Goal: Communication & Community: Answer question/provide support

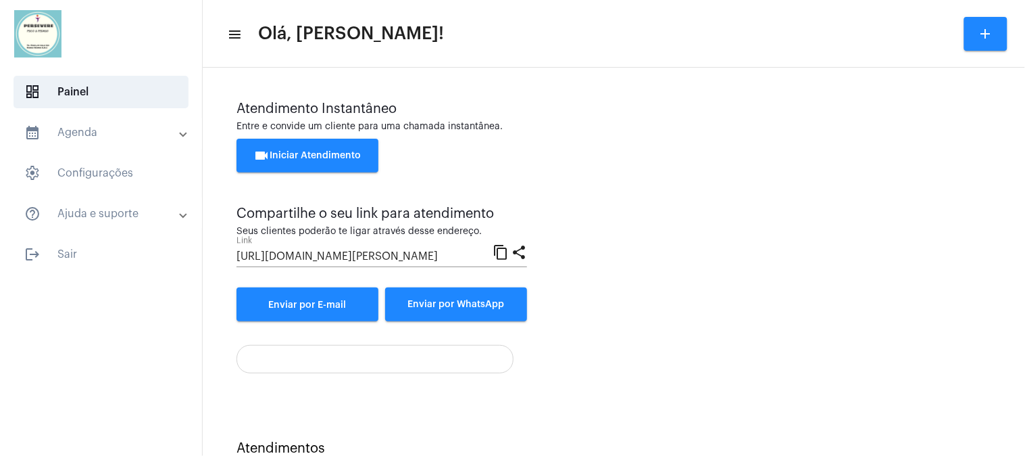
click at [308, 153] on span "videocam Iniciar Atendimento" at bounding box center [307, 155] width 107 height 9
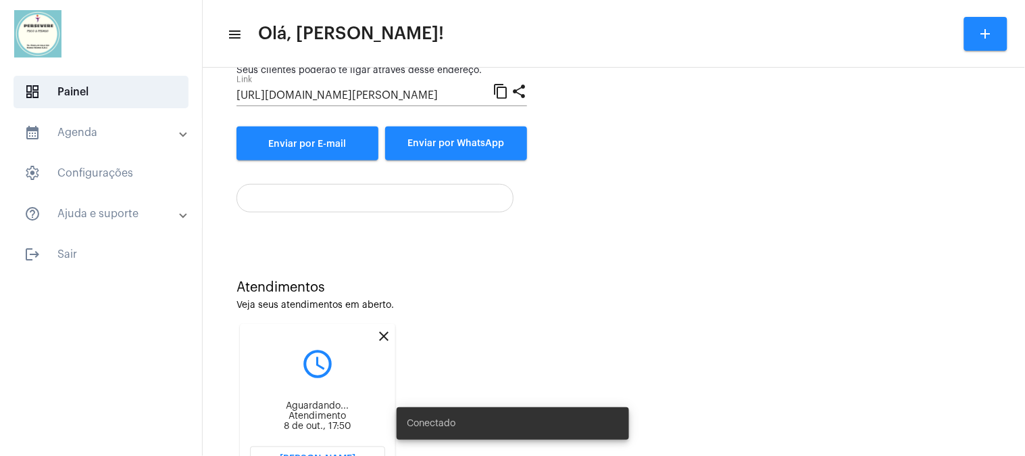
scroll to position [222, 0]
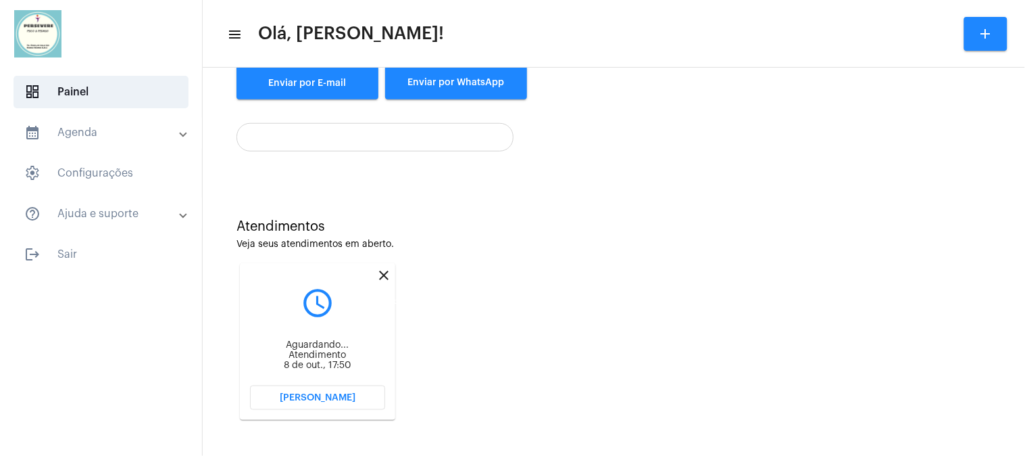
click at [387, 271] on mat-icon "close" at bounding box center [384, 275] width 16 height 16
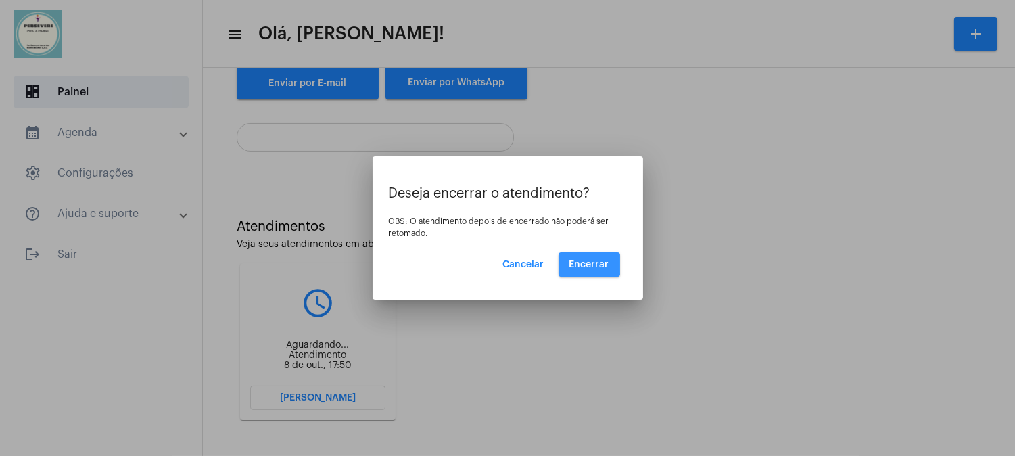
click at [586, 260] on span "Encerrar" at bounding box center [589, 264] width 40 height 9
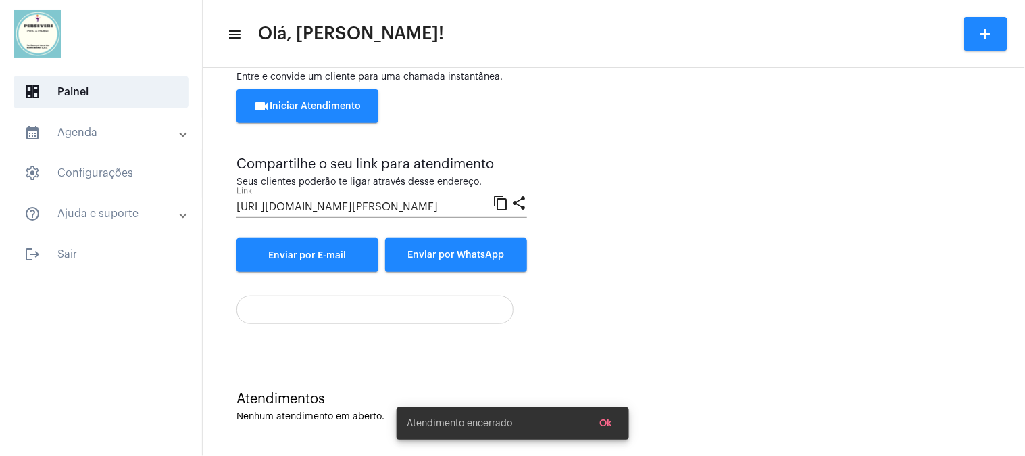
scroll to position [49, 0]
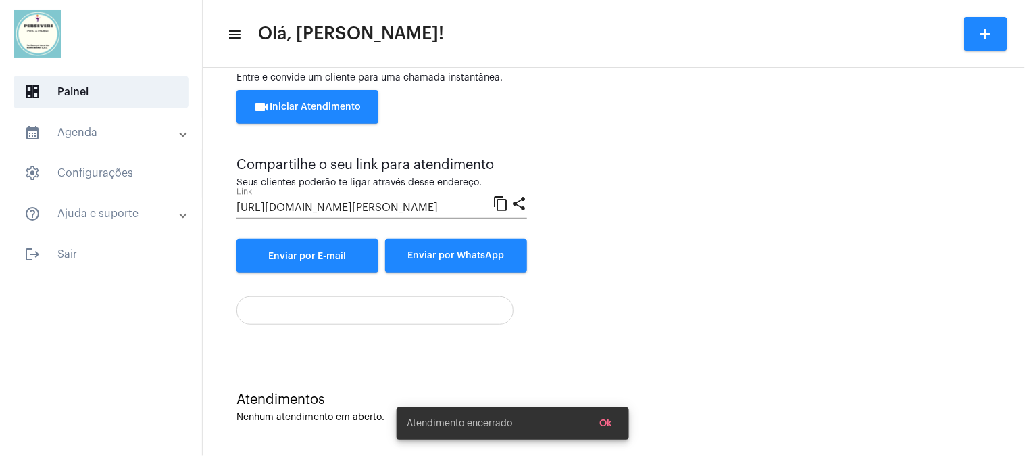
click at [322, 99] on button "videocam Iniciar Atendimento" at bounding box center [308, 107] width 142 height 34
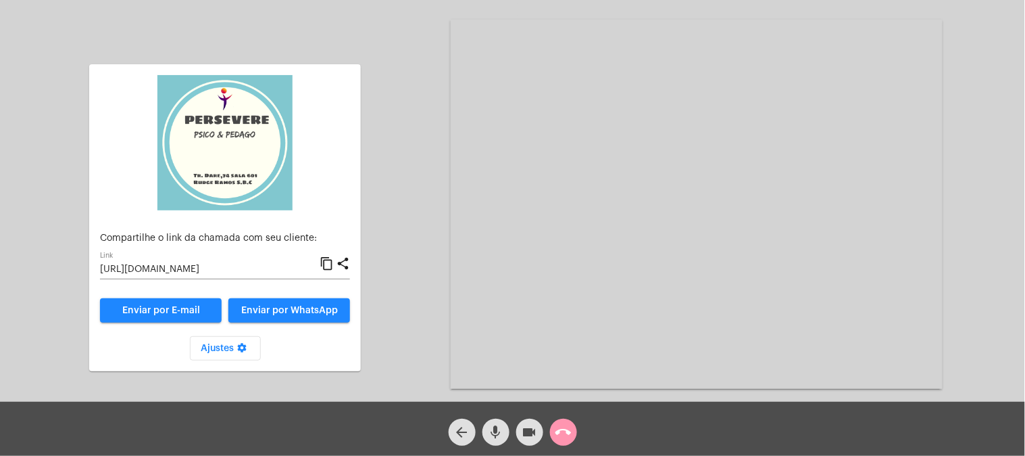
click at [326, 266] on mat-icon "content_copy" at bounding box center [327, 264] width 14 height 16
